Goal: Information Seeking & Learning: Learn about a topic

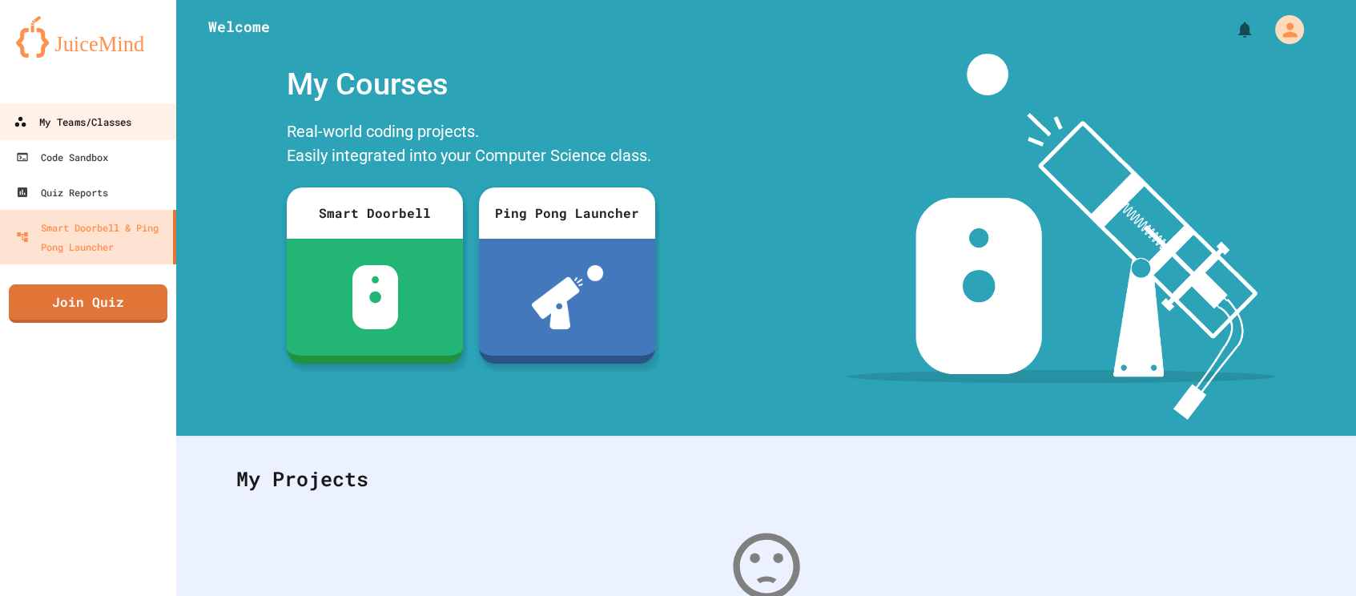
click at [46, 119] on div "My Teams/Classes" at bounding box center [73, 122] width 118 height 20
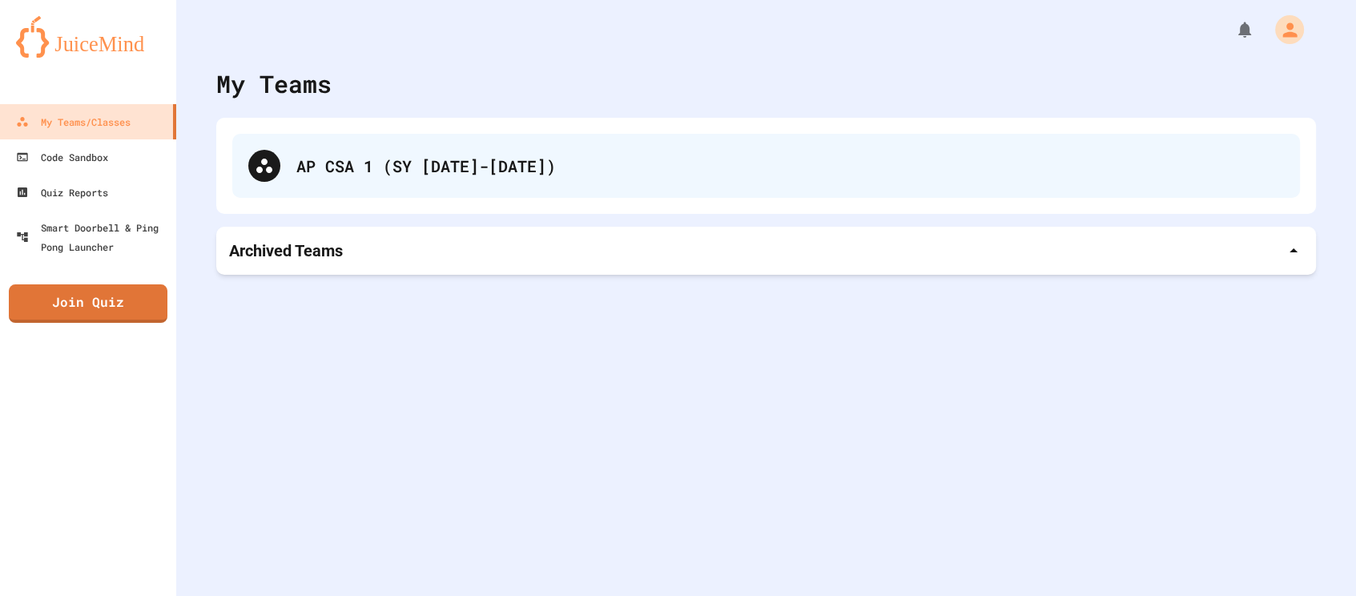
click at [259, 142] on div "AP CSA 1 (SY [DATE]-[DATE])" at bounding box center [765, 166] width 1067 height 64
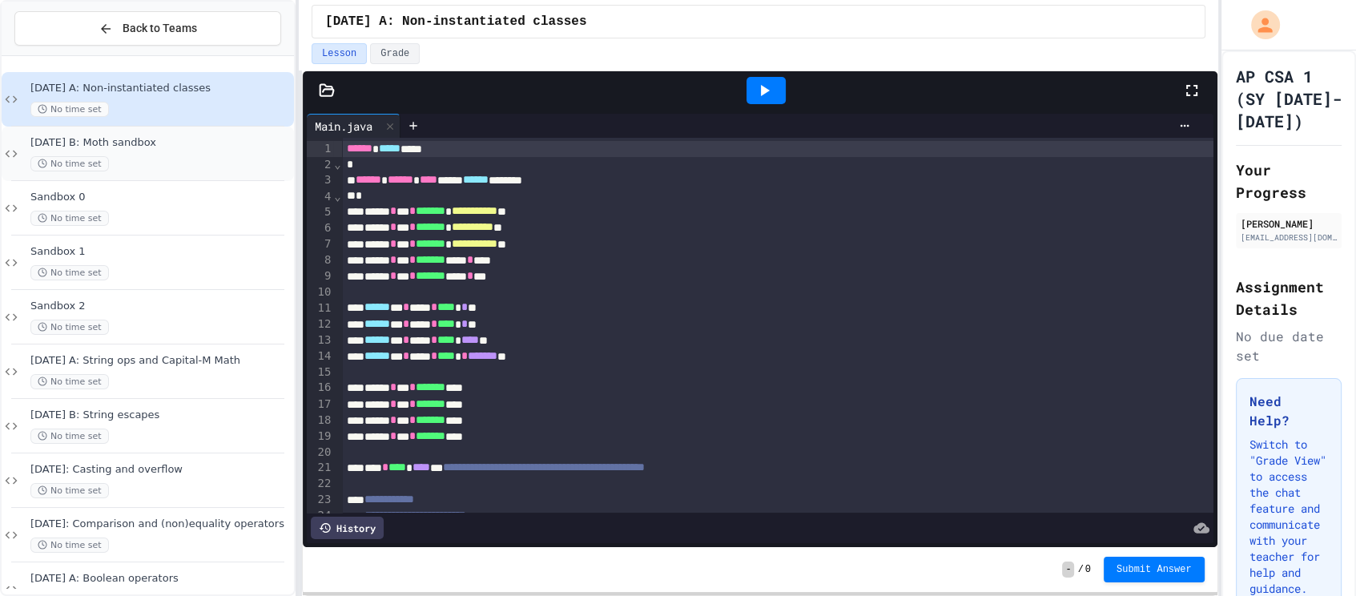
click at [188, 127] on div "[DATE] B: Moth sandbox No time set" at bounding box center [148, 154] width 292 height 54
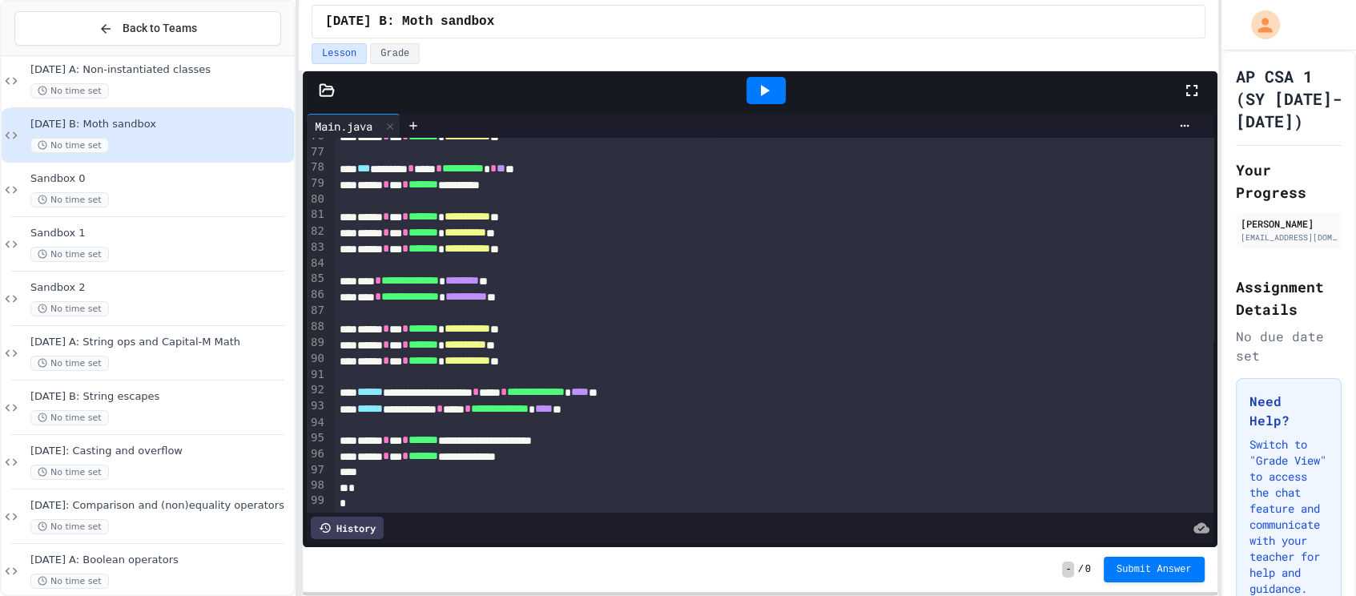
scroll to position [1208, 0]
click at [159, 74] on span "[DATE] A: Non-instantiated classes" at bounding box center [160, 70] width 260 height 14
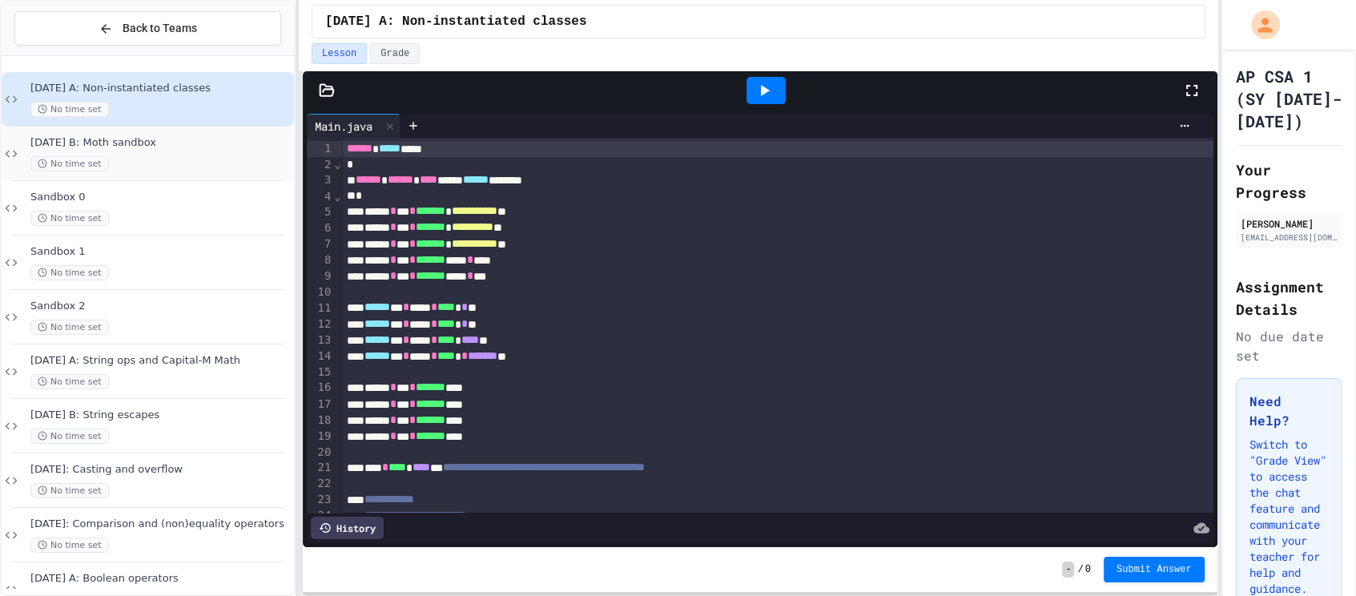
click at [162, 145] on span "[DATE] B: Moth sandbox" at bounding box center [160, 143] width 260 height 14
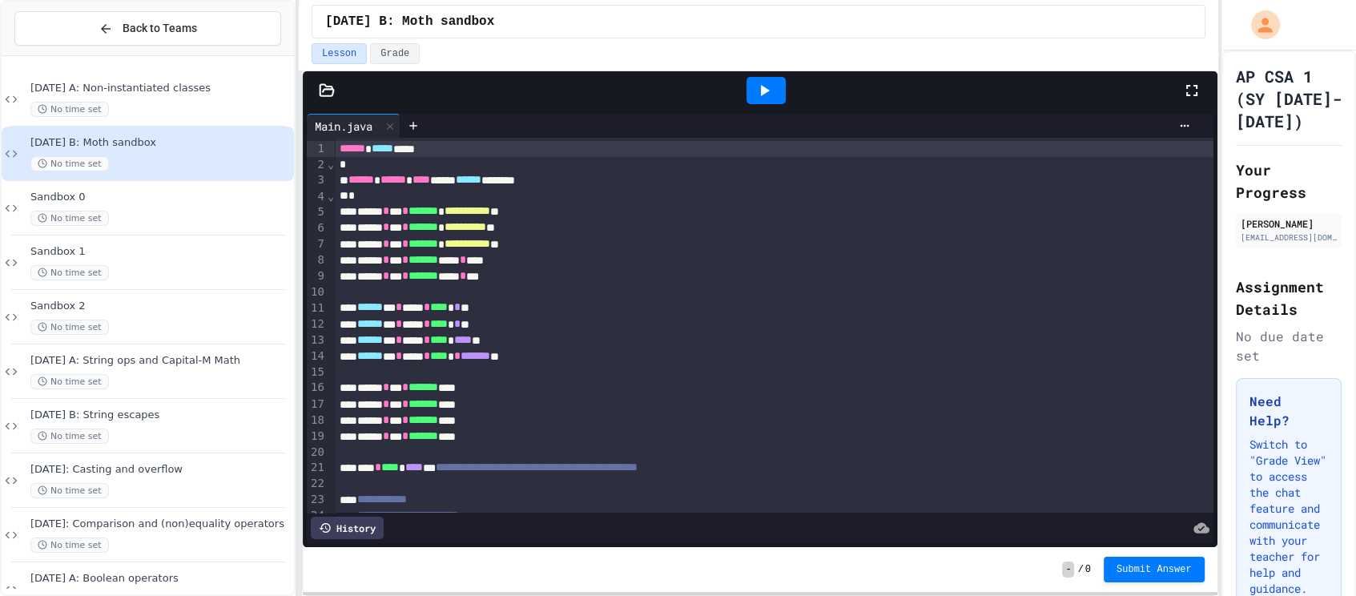
click at [417, 23] on span "[DATE] B: Moth sandbox" at bounding box center [409, 21] width 169 height 19
click at [512, 74] on div at bounding box center [766, 90] width 830 height 43
